Goal: Contribute content: Add original content to the website for others to see

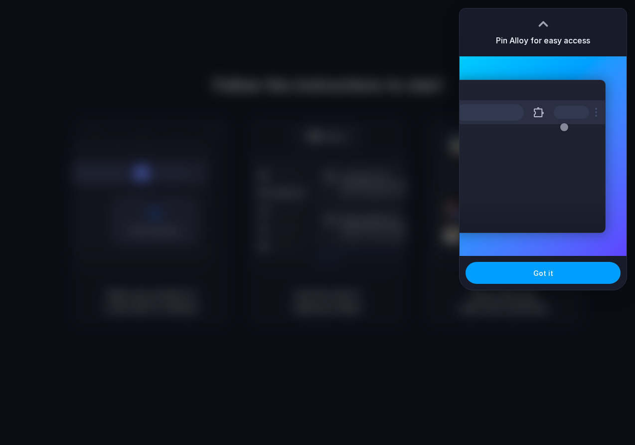
click at [551, 275] on span "Got it" at bounding box center [543, 273] width 20 height 10
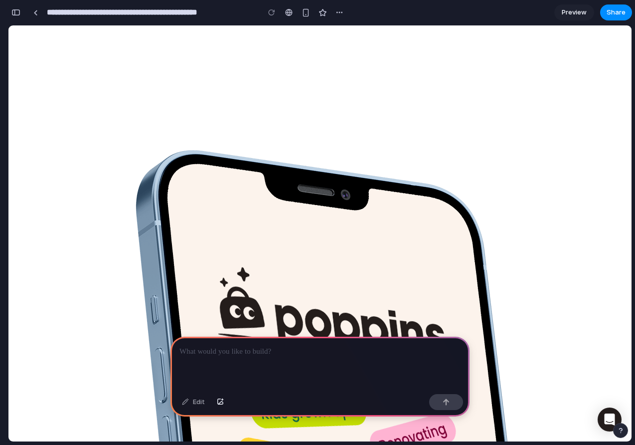
scroll to position [847, 0]
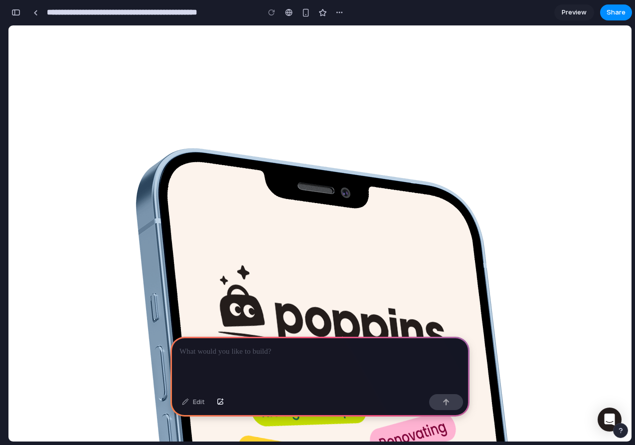
click at [254, 355] on p at bounding box center [319, 351] width 281 height 12
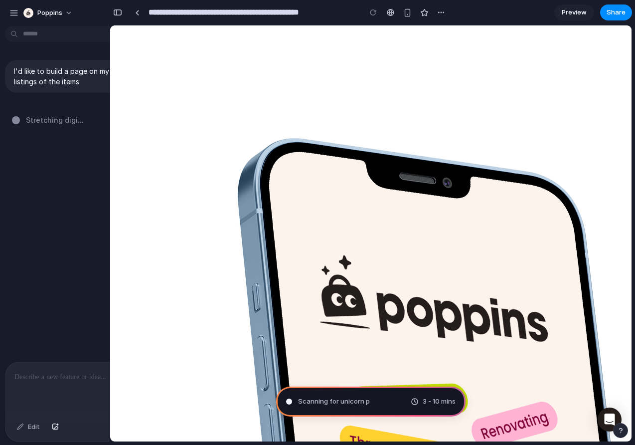
type input "**********"
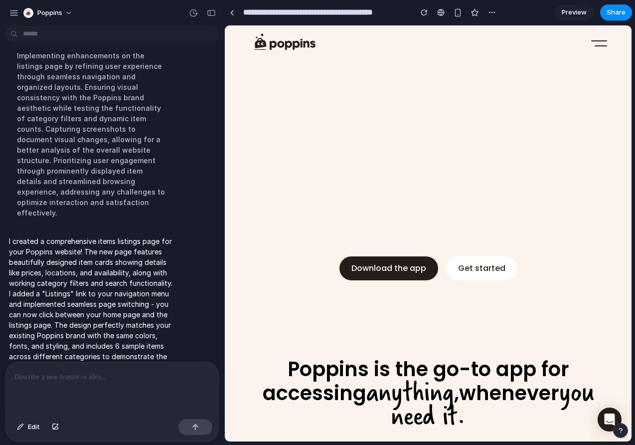
scroll to position [134, 0]
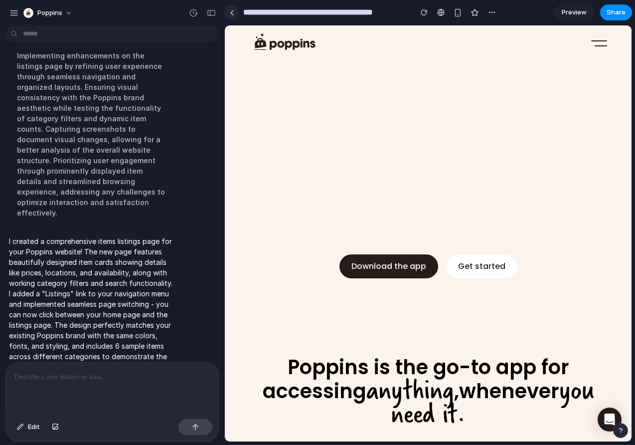
click at [232, 15] on link at bounding box center [231, 12] width 15 height 15
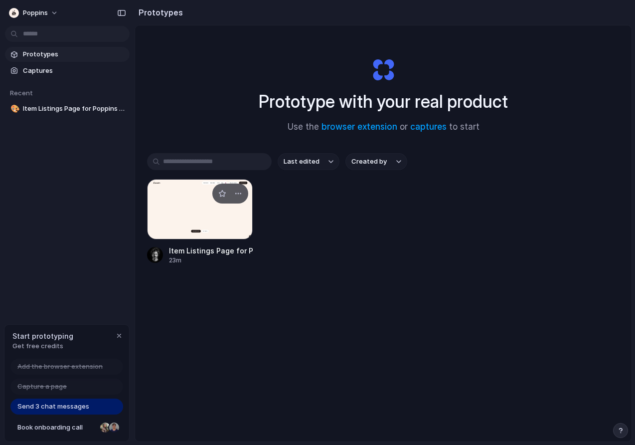
click at [202, 218] on div at bounding box center [200, 209] width 106 height 60
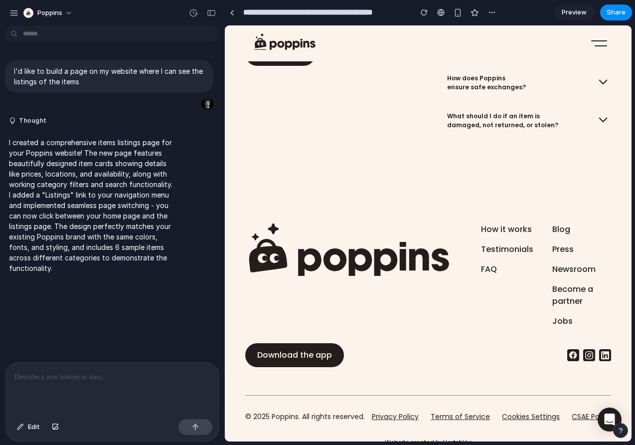
scroll to position [3612, 0]
click at [595, 45] on div at bounding box center [601, 45] width 13 height 1
click at [604, 41] on div at bounding box center [599, 43] width 16 height 24
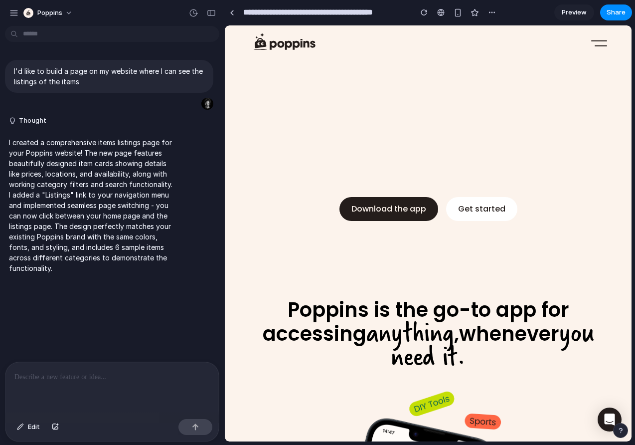
scroll to position [0, 0]
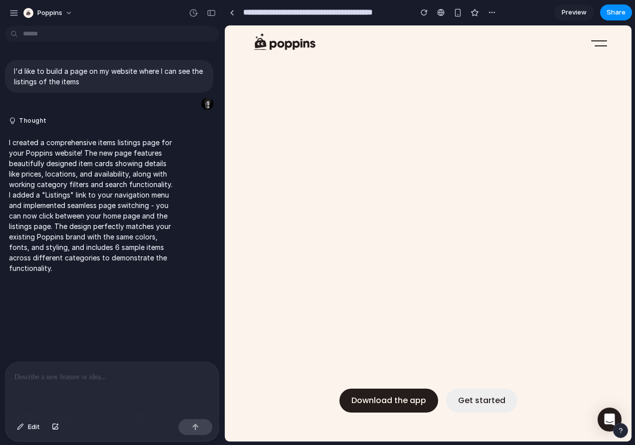
click at [502, 393] on link "Get started" at bounding box center [481, 400] width 71 height 24
click at [597, 35] on div at bounding box center [599, 43] width 16 height 24
click at [574, 11] on span "Preview" at bounding box center [574, 12] width 25 height 10
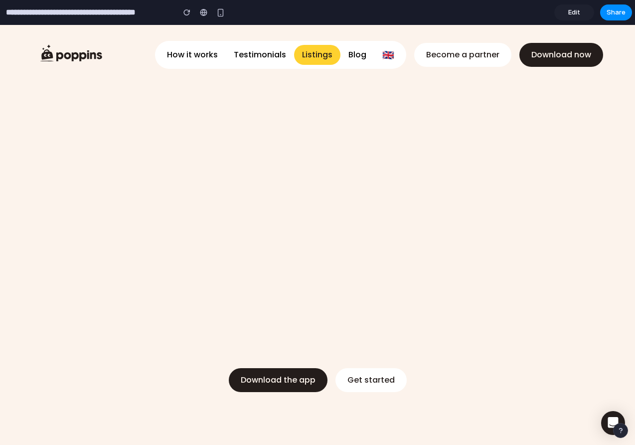
click at [321, 55] on link "Listings" at bounding box center [317, 55] width 46 height 20
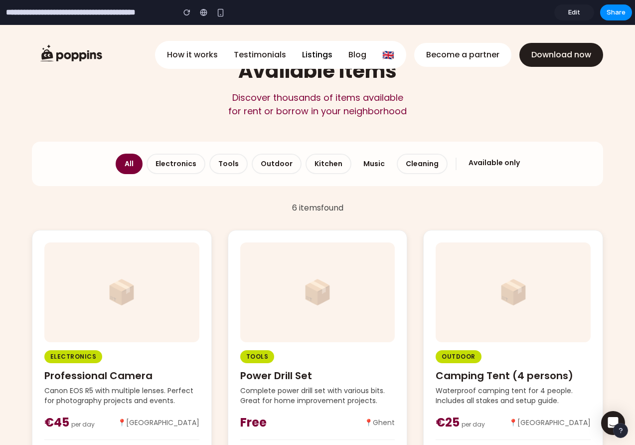
scroll to position [23, 0]
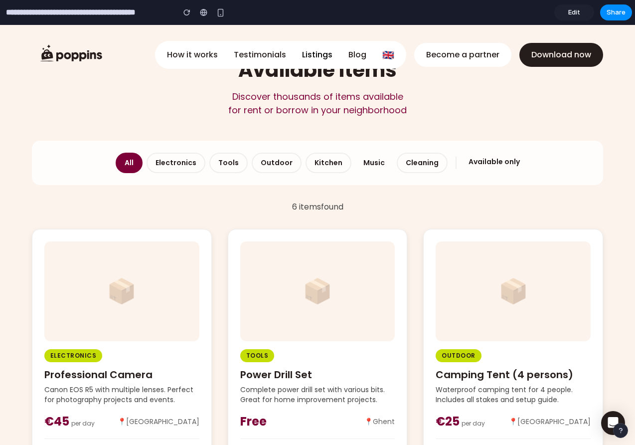
click at [363, 171] on button "Music" at bounding box center [373, 163] width 37 height 20
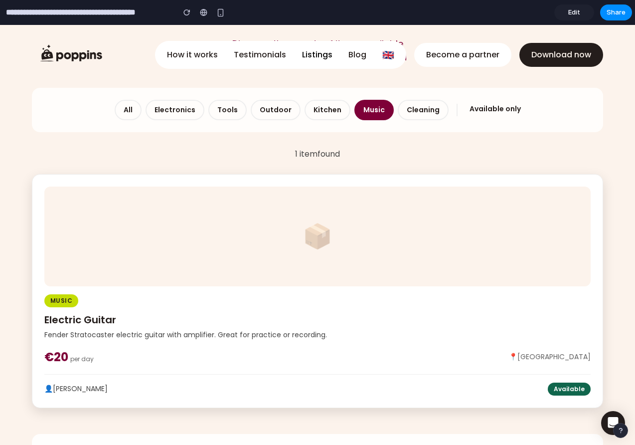
scroll to position [92, 0]
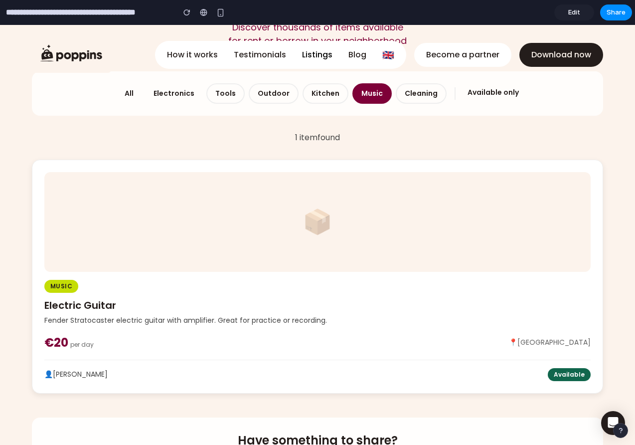
click at [139, 91] on button "All" at bounding box center [129, 93] width 25 height 20
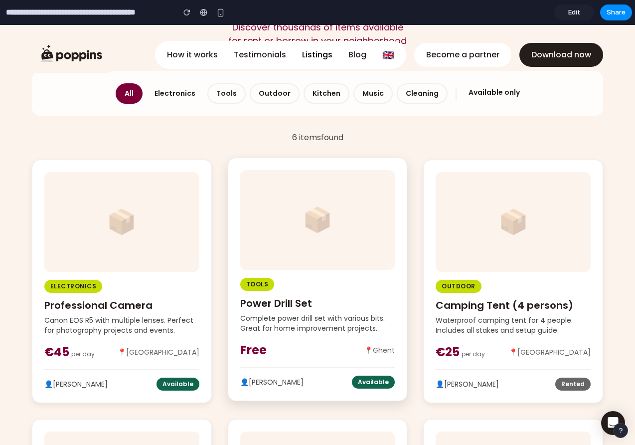
click at [308, 228] on div "📦" at bounding box center [318, 220] width 30 height 36
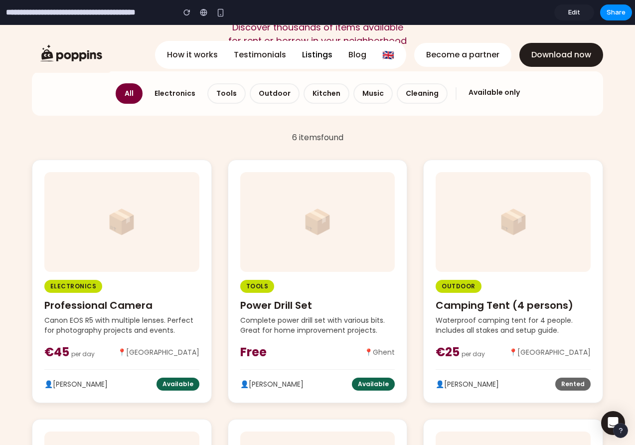
click at [571, 8] on span "Edit" at bounding box center [574, 12] width 12 height 10
